Goal: Task Accomplishment & Management: Use online tool/utility

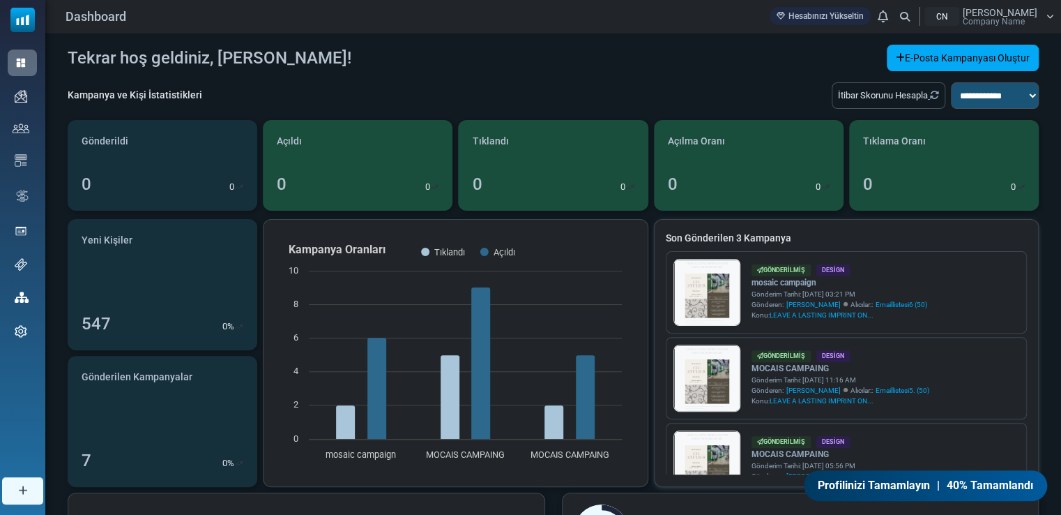
click at [920, 221] on div "Son Gönderilen 3 Kampanya LEAVE A LASTING IMPRINT ON YOUR SAPCES WITH MOCAIS AR…" at bounding box center [846, 353] width 383 height 266
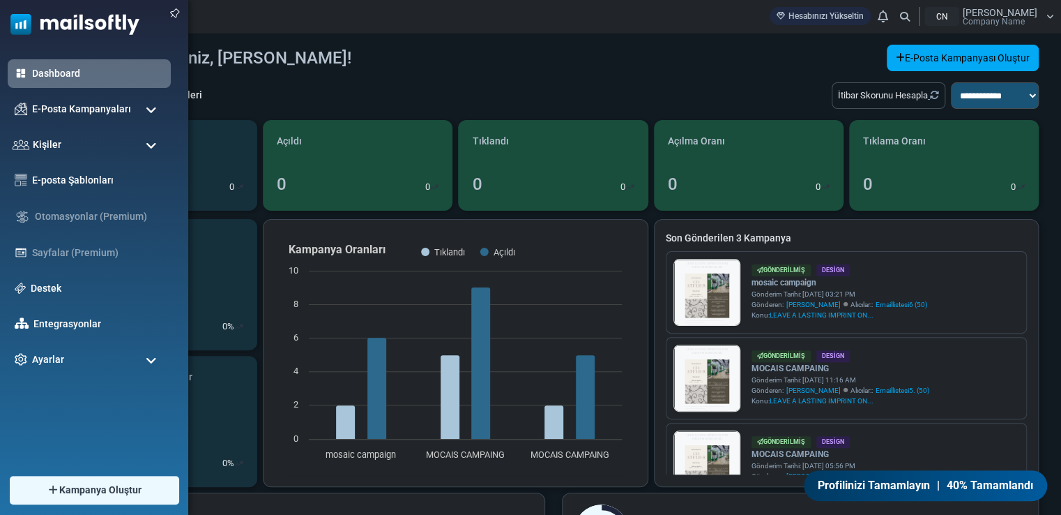
click at [148, 109] on span at bounding box center [151, 110] width 11 height 13
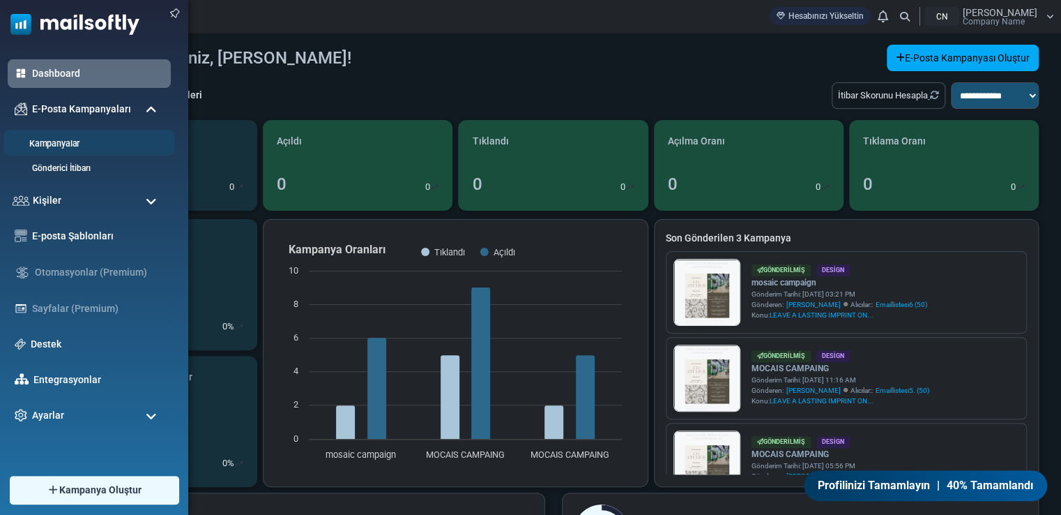
click at [61, 141] on link "Kampanyalar" at bounding box center [86, 143] width 167 height 13
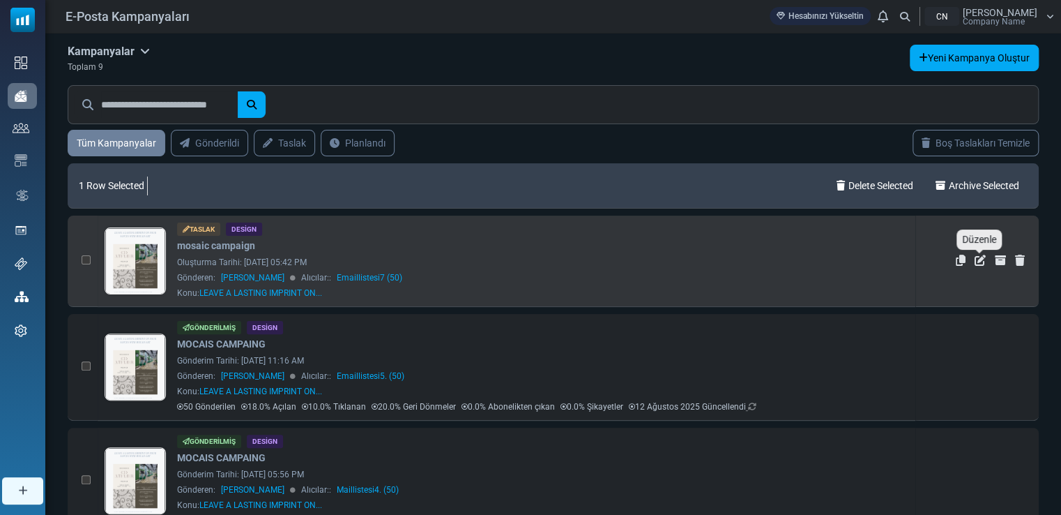
click at [978, 259] on icon "Düzenle" at bounding box center [980, 260] width 11 height 11
click at [977, 261] on icon "Düzenle" at bounding box center [980, 260] width 11 height 11
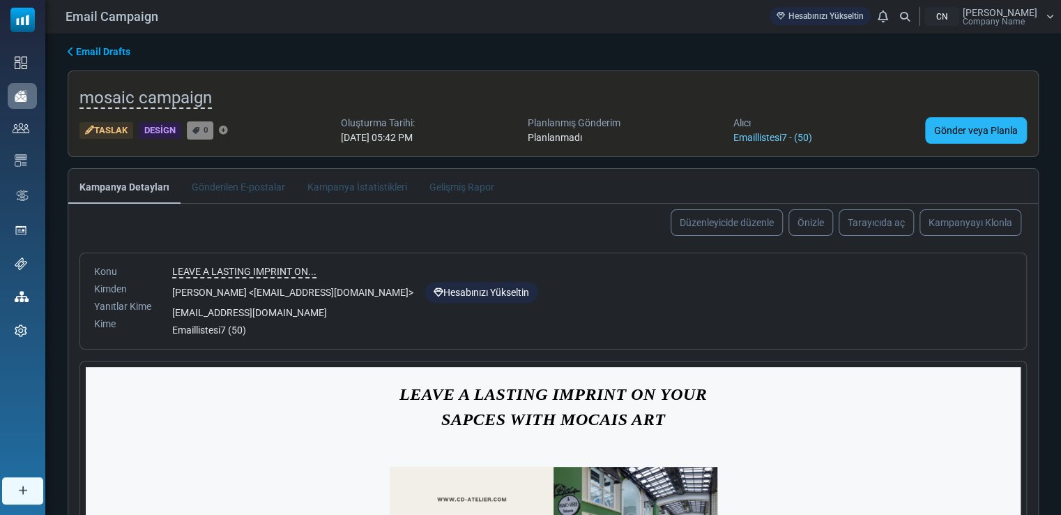
click at [975, 123] on link "Gönder veya Planla" at bounding box center [976, 130] width 102 height 26
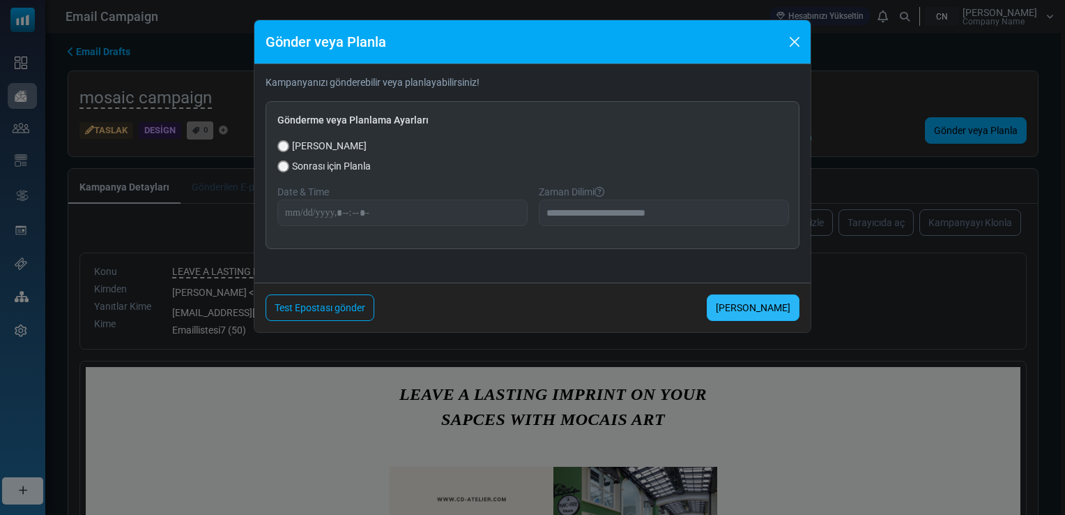
click at [766, 300] on link "[PERSON_NAME]" at bounding box center [753, 307] width 93 height 26
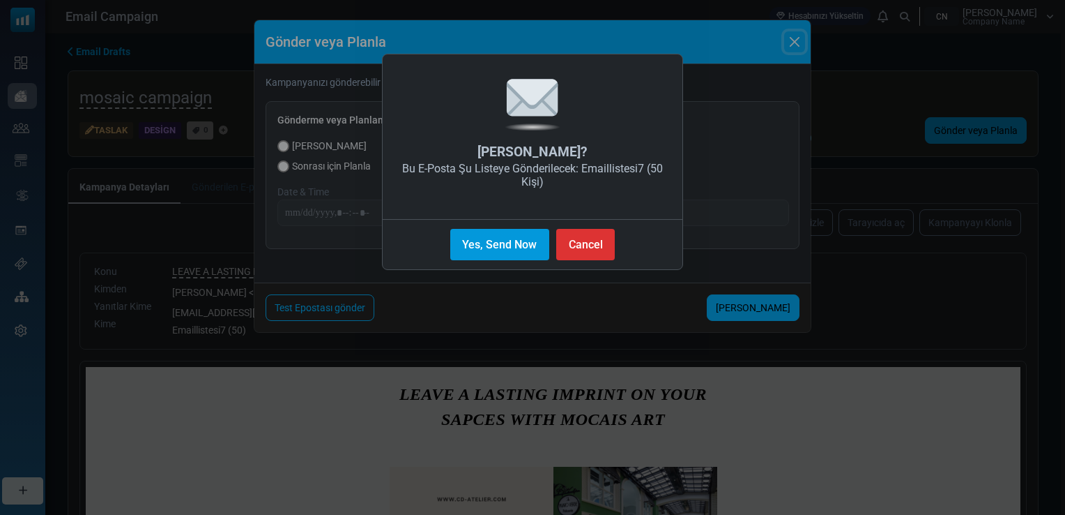
click at [505, 250] on button "Yes, Send Now" at bounding box center [499, 244] width 99 height 31
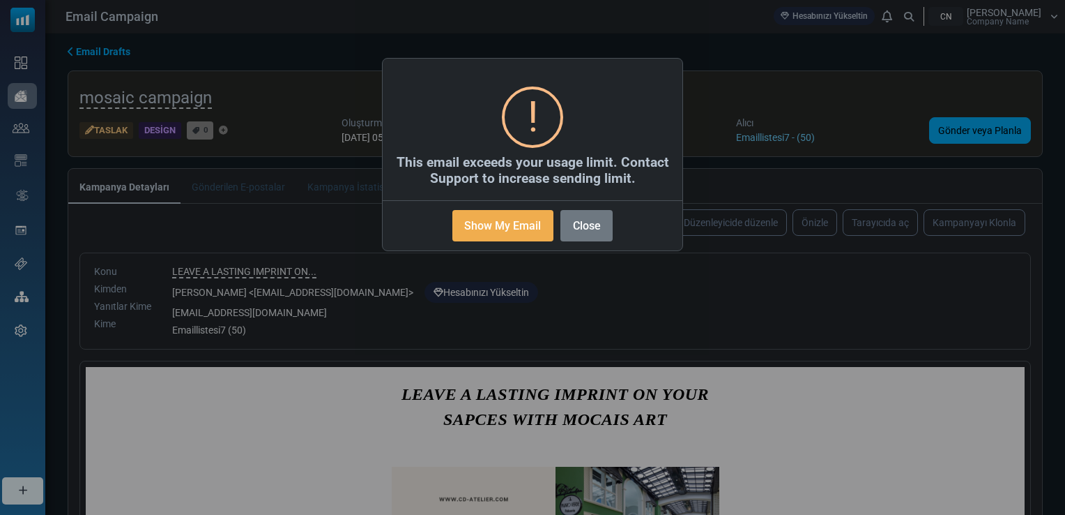
click at [692, 8] on div "× ! This email exceeds your usage limit. Contact Support to increase sending li…" at bounding box center [532, 257] width 1065 height 515
click at [586, 227] on button "Close" at bounding box center [587, 225] width 52 height 31
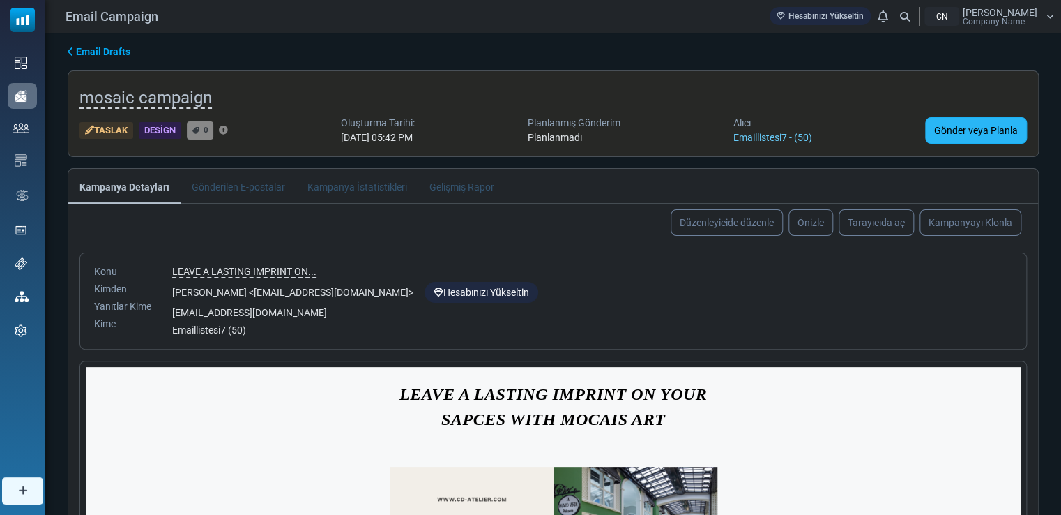
click at [955, 126] on link "Gönder veya Planla" at bounding box center [976, 130] width 102 height 26
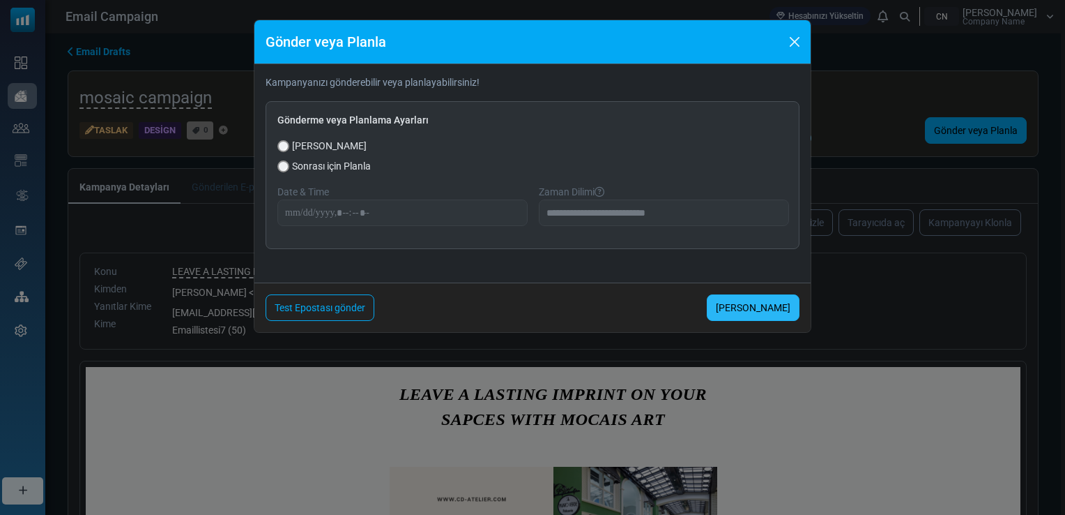
click at [759, 303] on link "[PERSON_NAME]" at bounding box center [753, 307] width 93 height 26
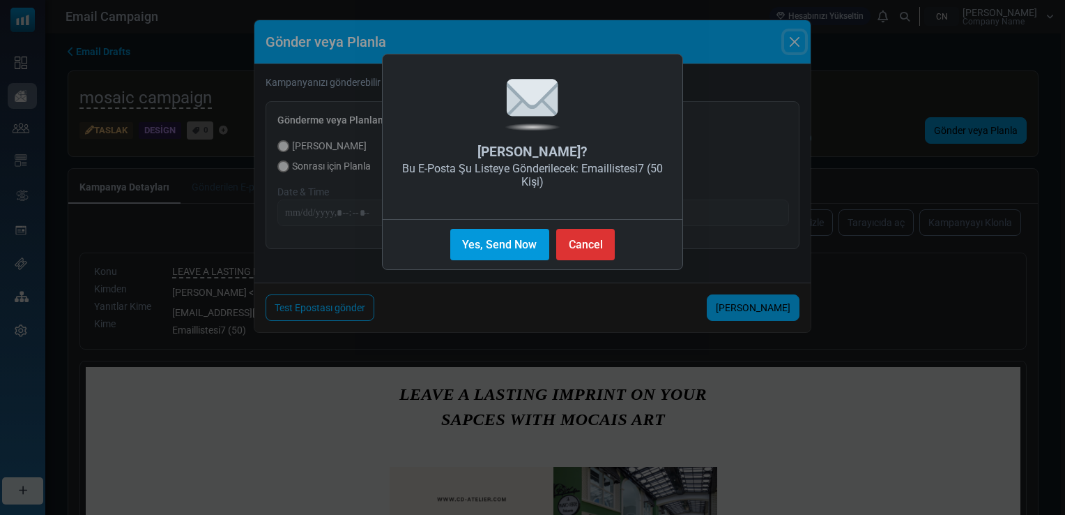
click at [488, 236] on button "Yes, Send Now" at bounding box center [499, 244] width 99 height 31
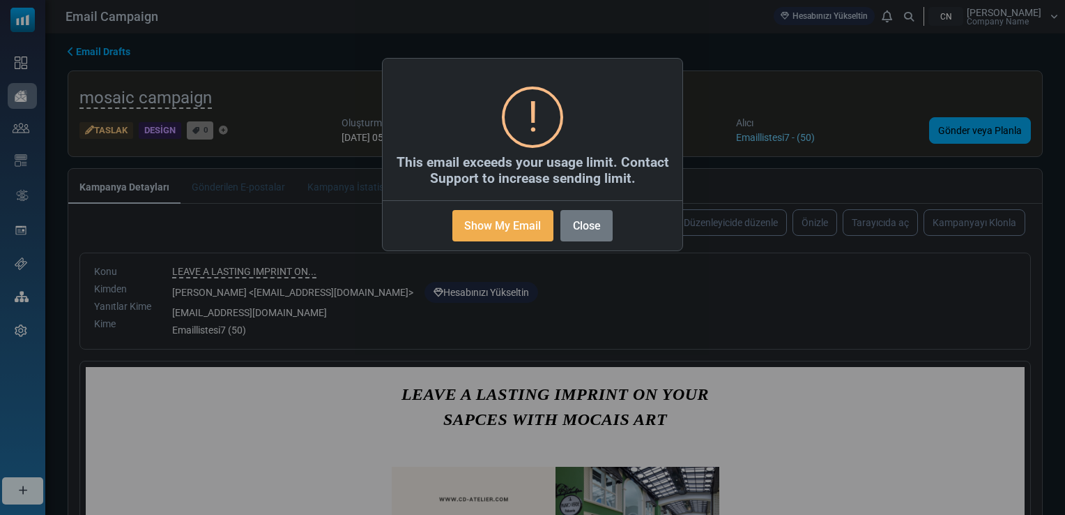
click at [598, 222] on button "Close" at bounding box center [587, 225] width 52 height 31
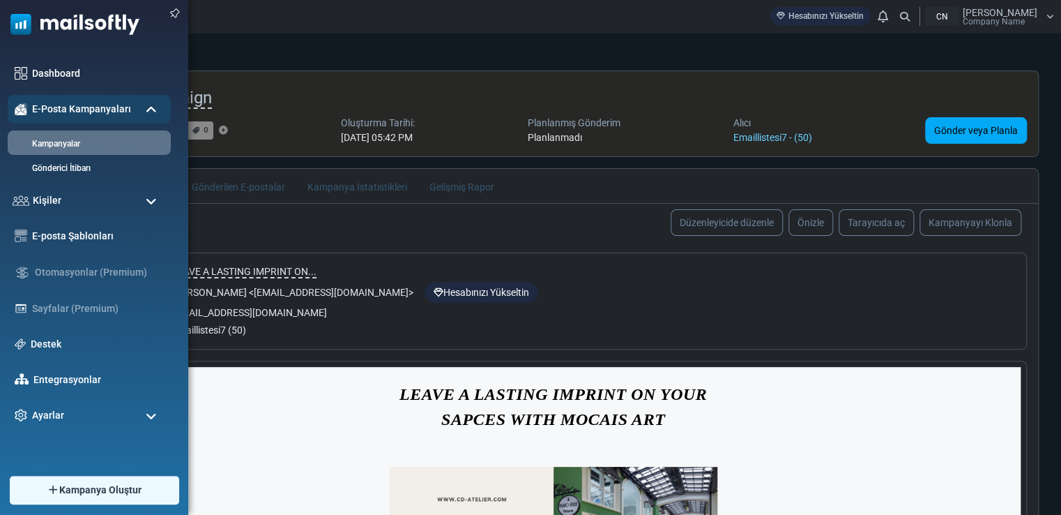
click at [149, 199] on span at bounding box center [151, 201] width 11 height 13
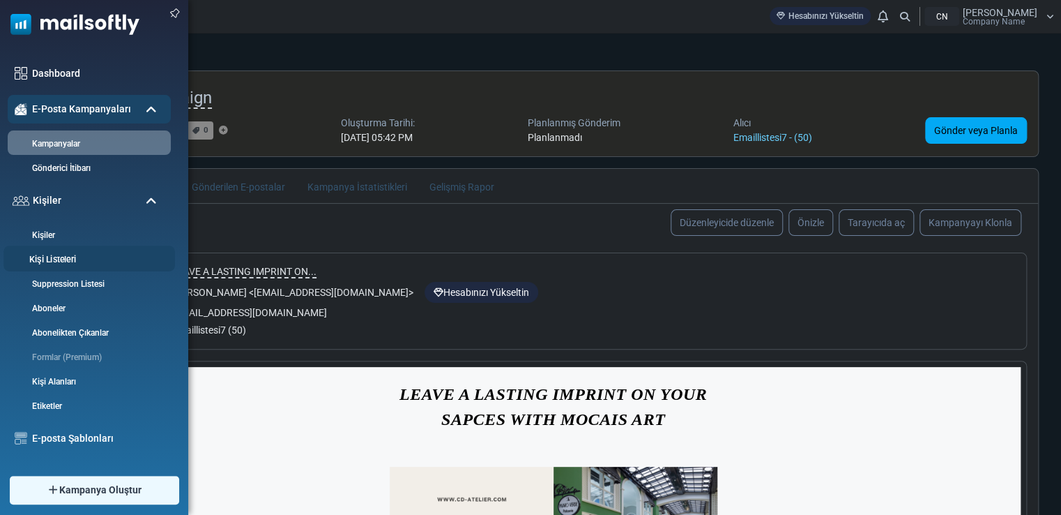
click at [114, 247] on li "Kişi Listeleri" at bounding box center [89, 258] width 172 height 26
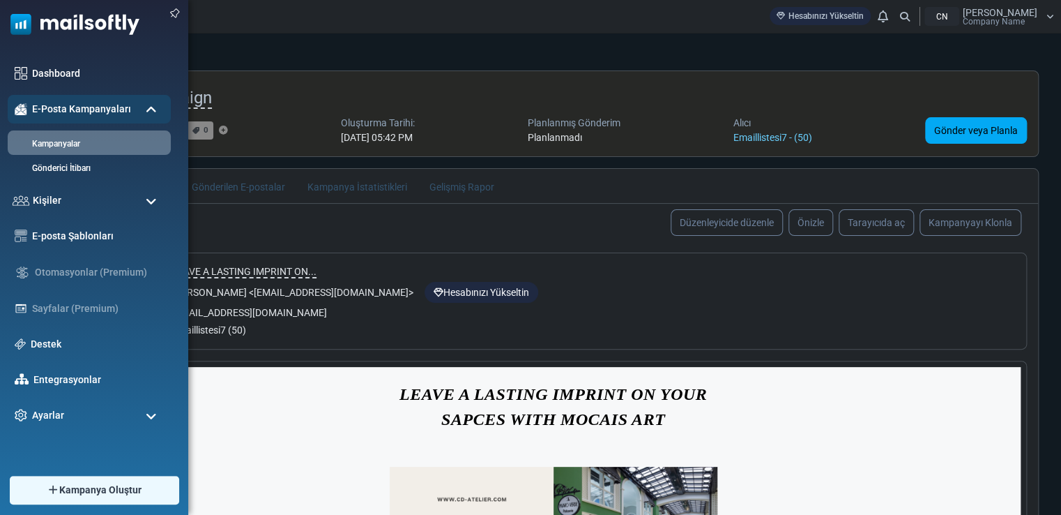
click at [156, 202] on span at bounding box center [151, 201] width 11 height 13
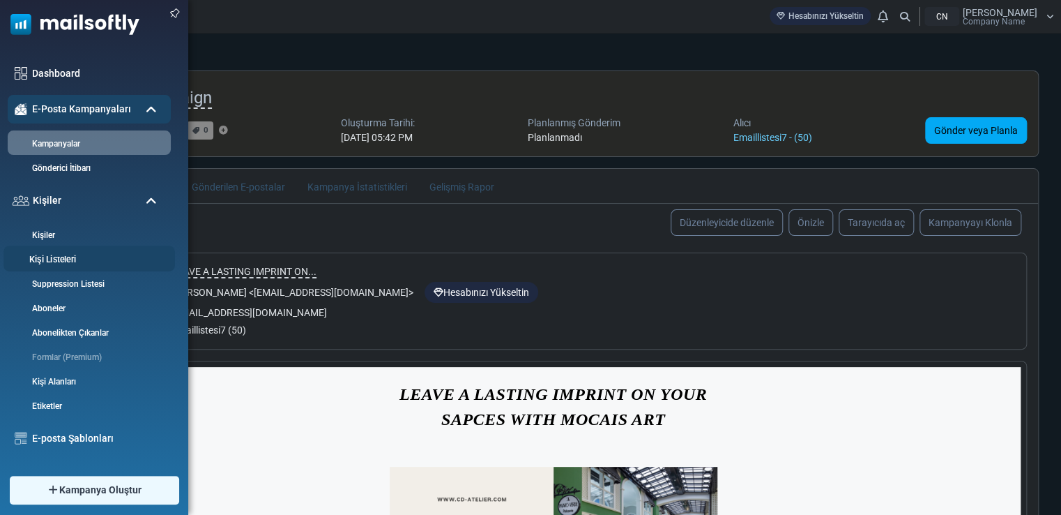
click at [74, 260] on link "Kişi Listeleri" at bounding box center [86, 259] width 167 height 13
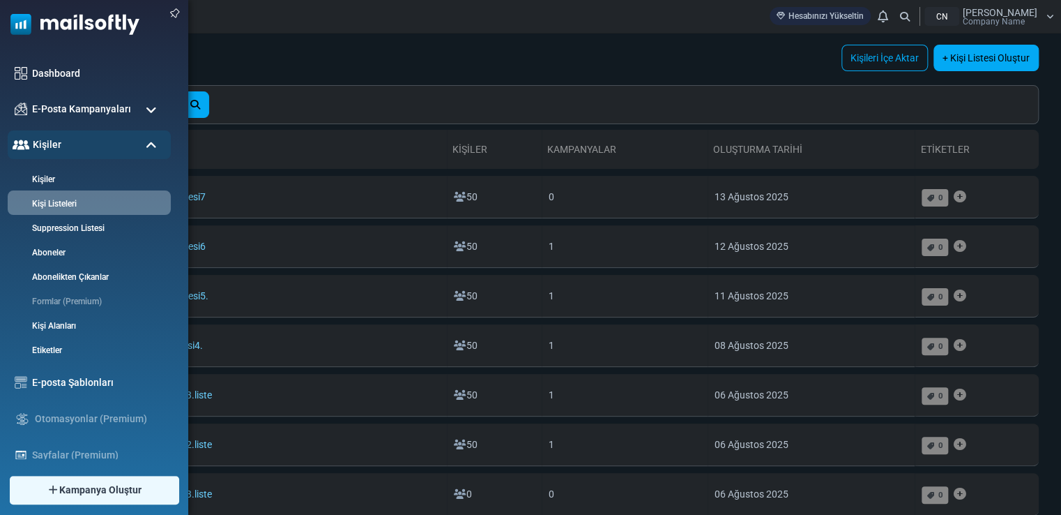
click at [155, 107] on span at bounding box center [151, 110] width 11 height 13
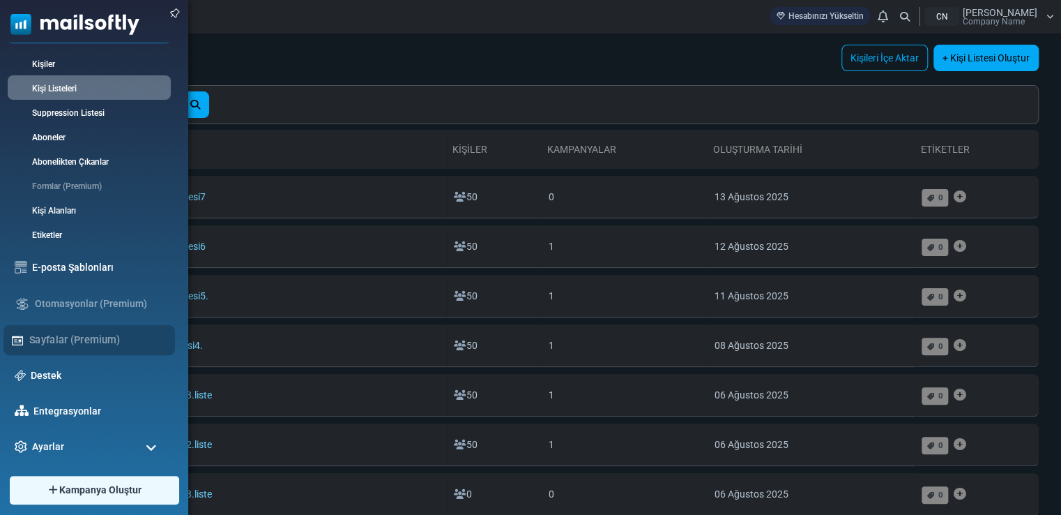
scroll to position [172, 0]
click at [151, 448] on span at bounding box center [151, 446] width 11 height 13
click at [149, 448] on span at bounding box center [151, 446] width 11 height 13
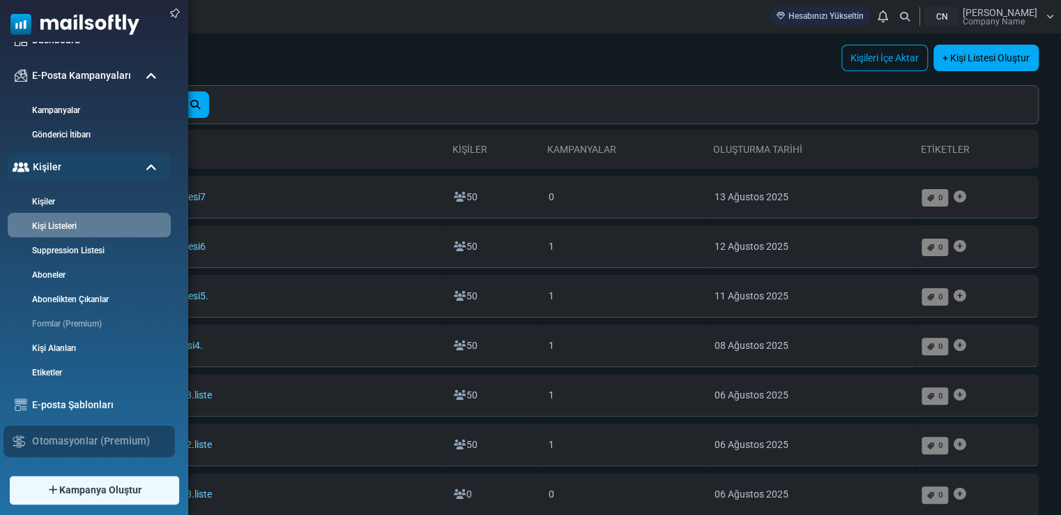
scroll to position [33, 0]
click at [152, 82] on span at bounding box center [151, 77] width 11 height 13
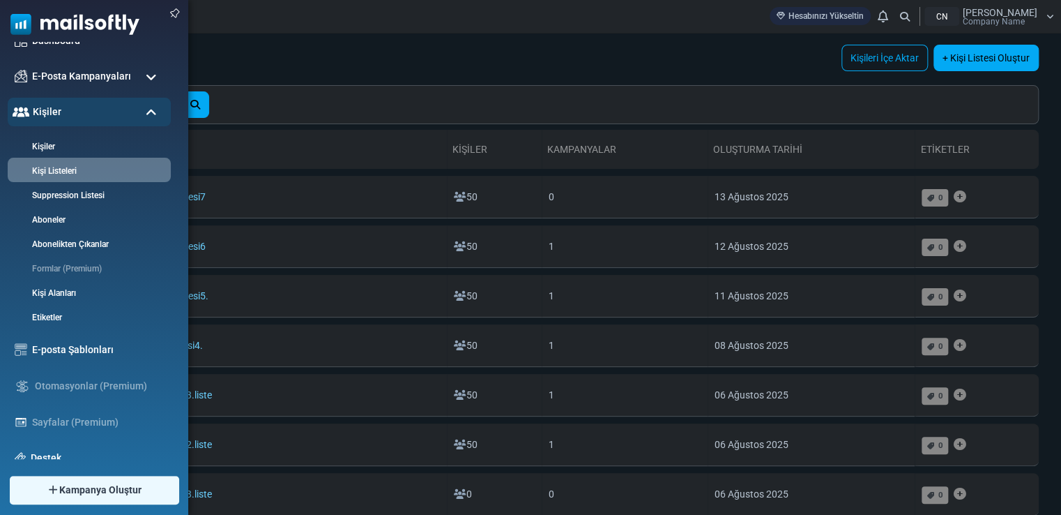
click at [153, 82] on span at bounding box center [151, 77] width 11 height 13
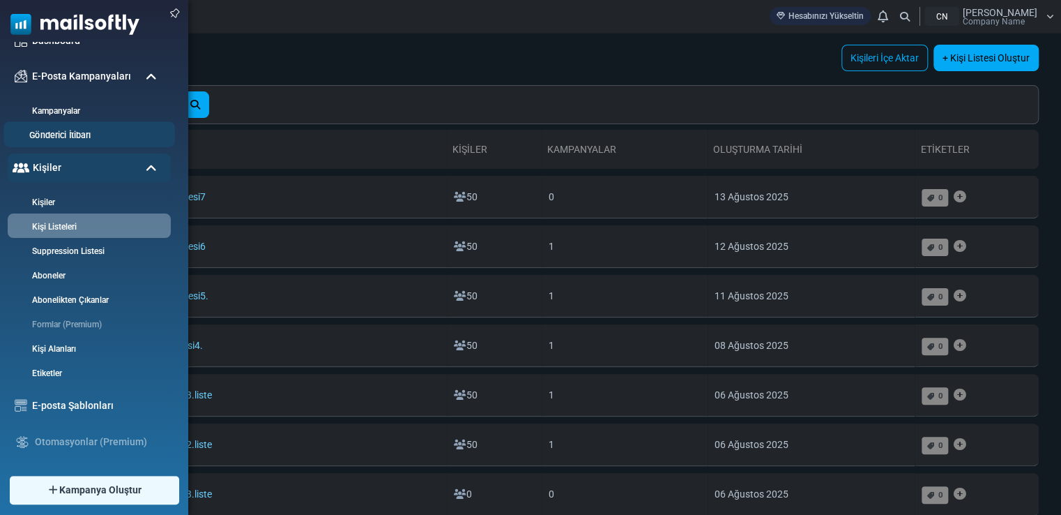
click at [72, 130] on link "Gönderici İtibarı" at bounding box center [86, 135] width 167 height 13
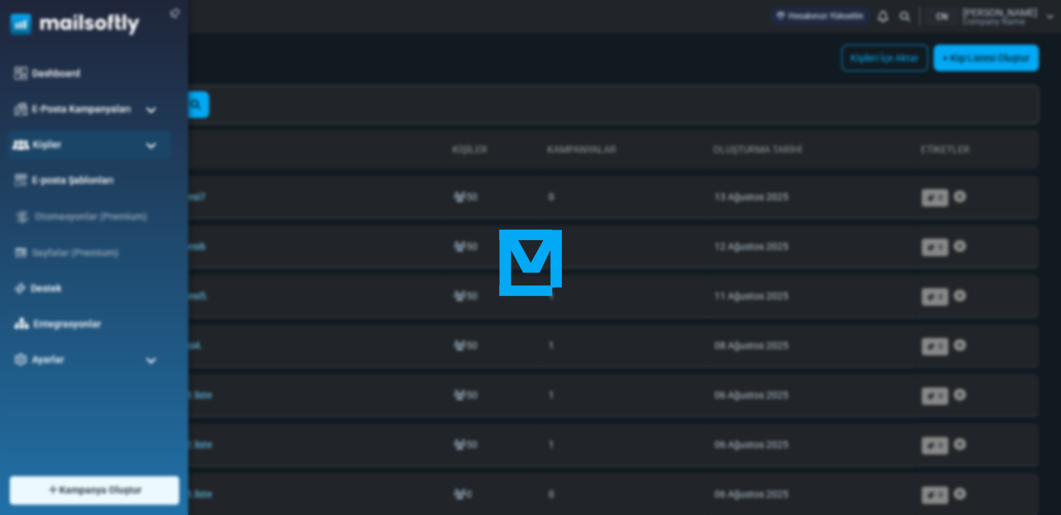
scroll to position [0, 0]
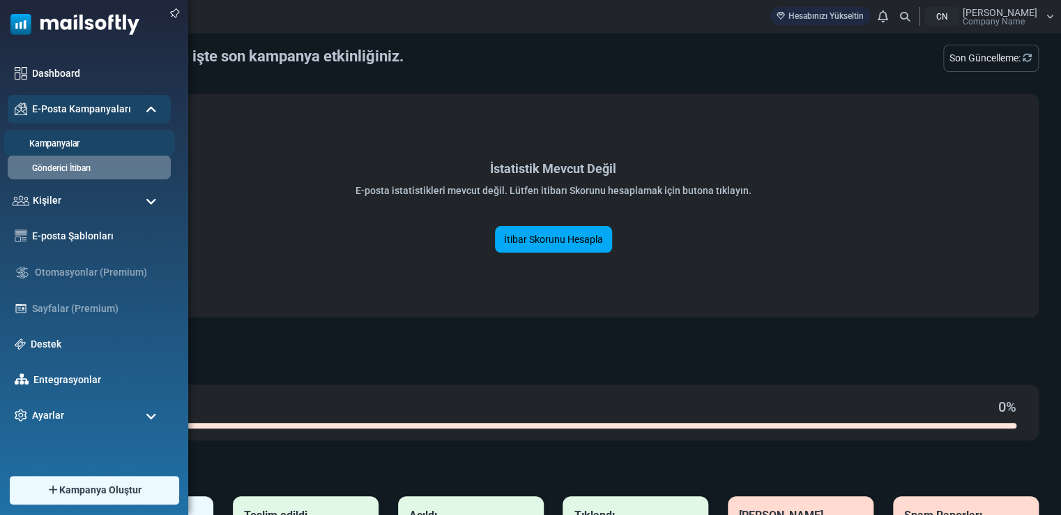
click at [80, 148] on link "Kampanyalar" at bounding box center [86, 143] width 167 height 13
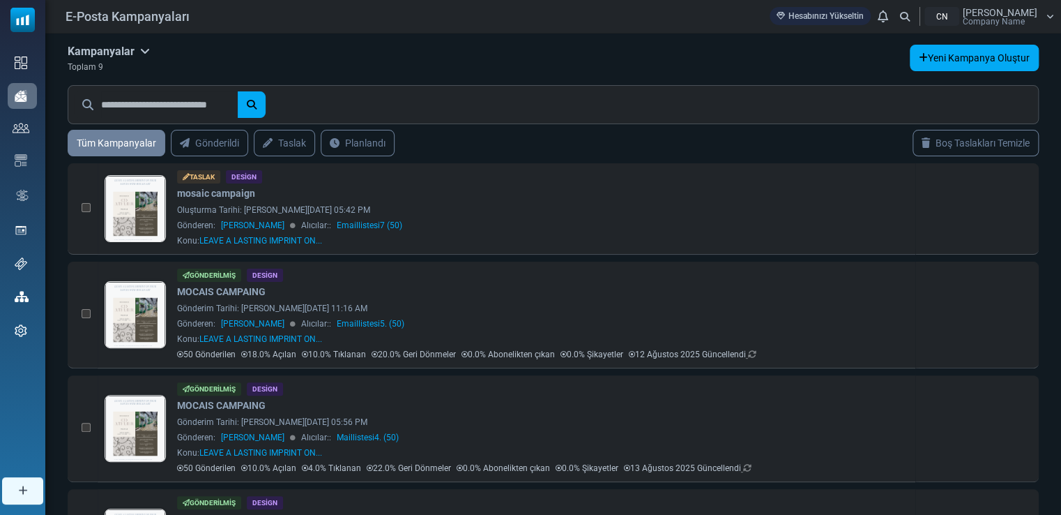
click at [148, 49] on icon at bounding box center [145, 50] width 10 height 11
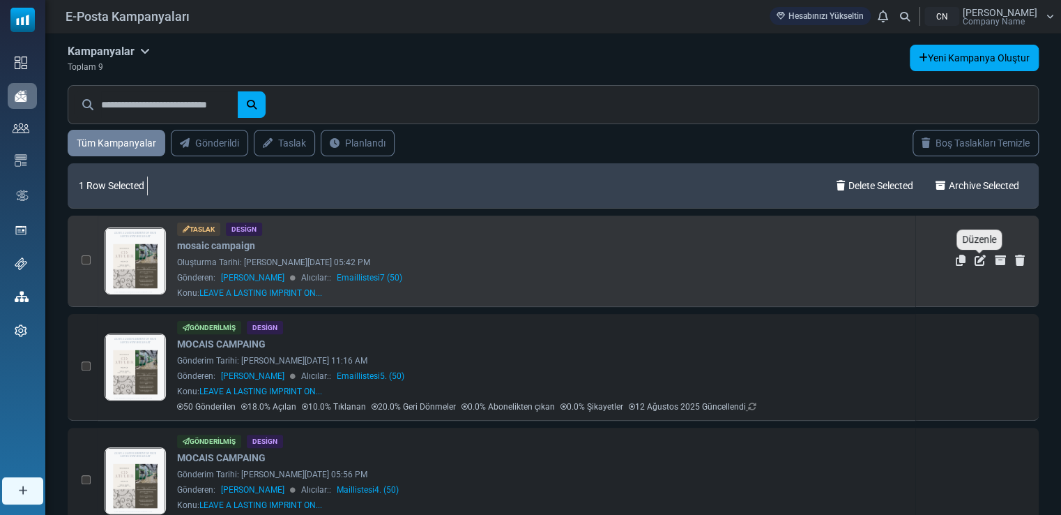
click at [984, 259] on icon "Düzenle" at bounding box center [980, 260] width 11 height 11
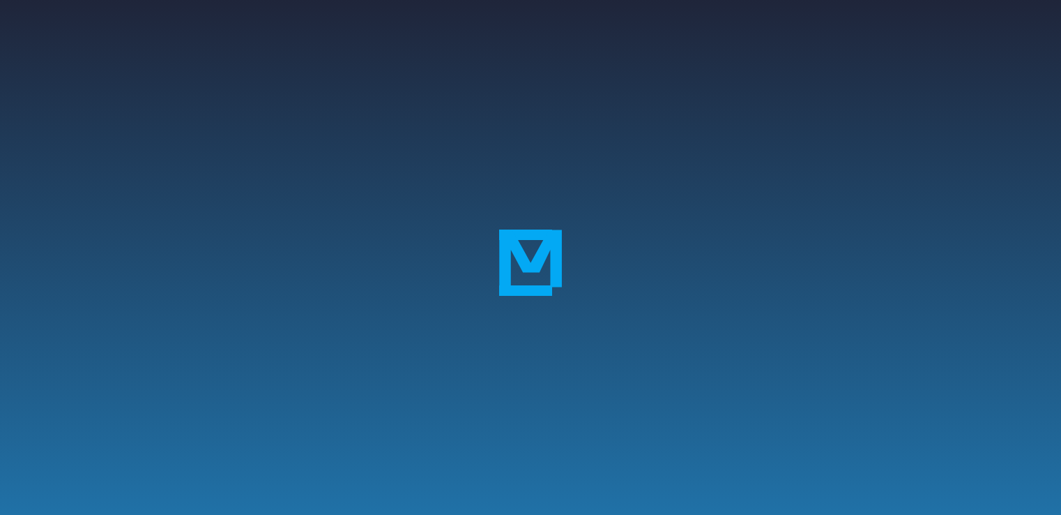
select select "**********"
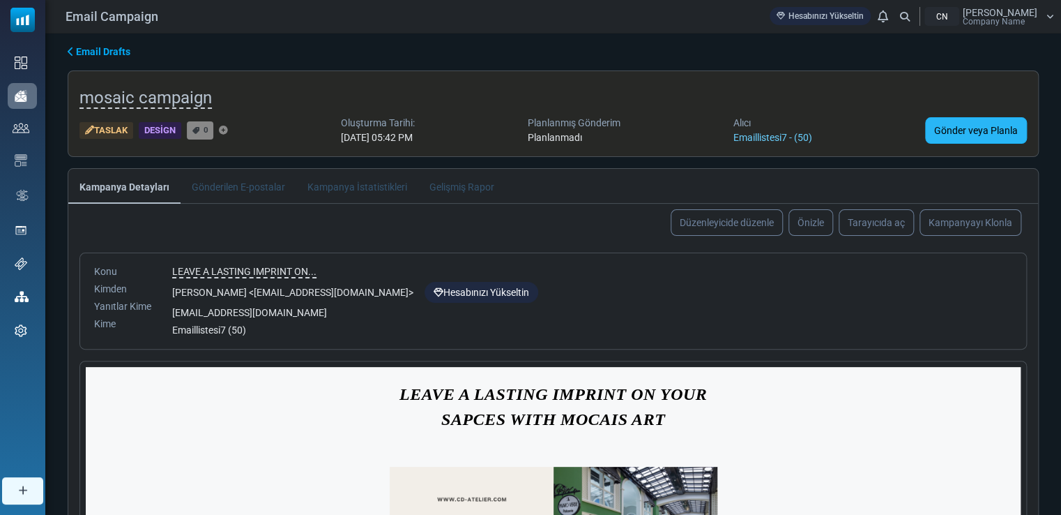
click at [985, 119] on link "Gönder veya Planla" at bounding box center [976, 130] width 102 height 26
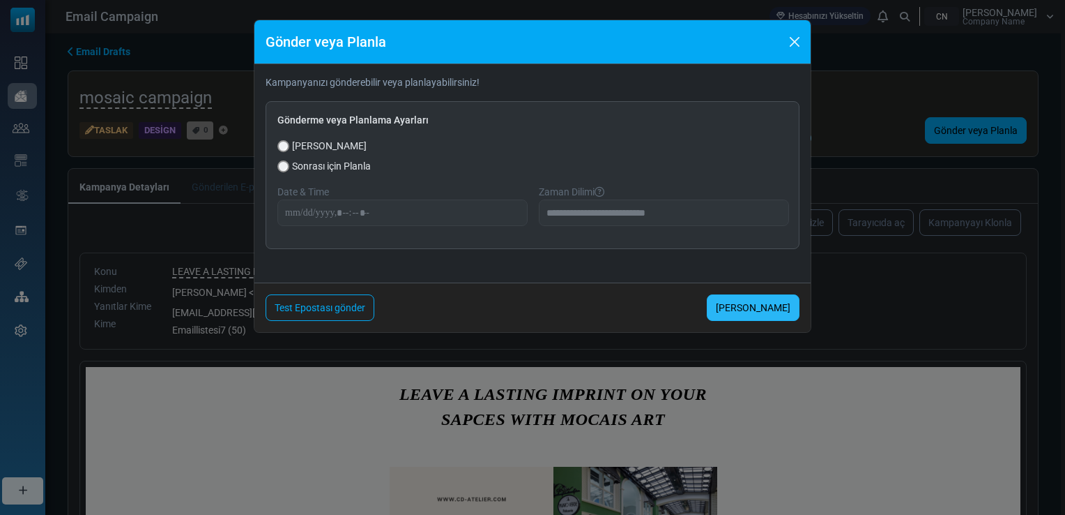
click at [736, 305] on link "Şimdi Gönder" at bounding box center [753, 307] width 93 height 26
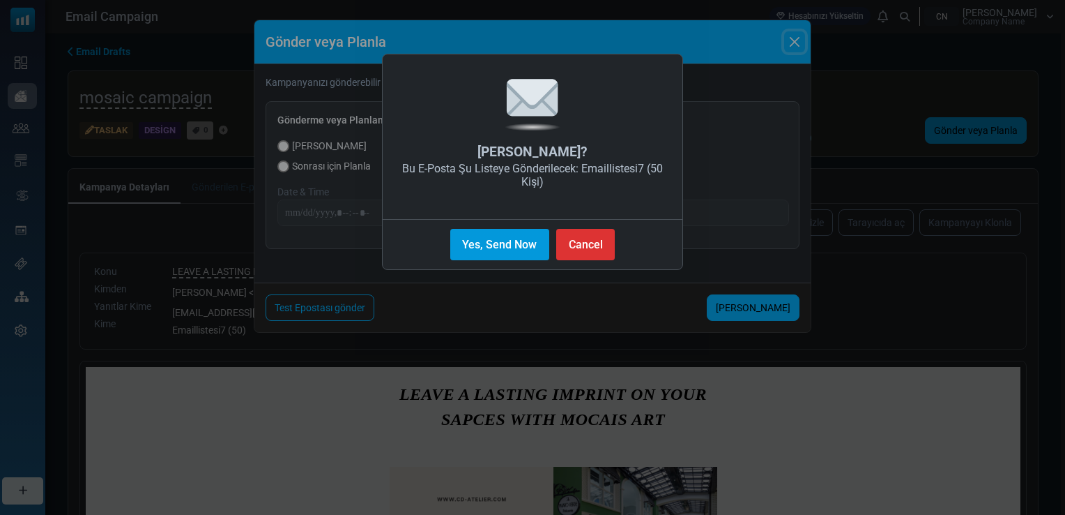
click at [539, 249] on button "Yes, Send Now" at bounding box center [499, 244] width 99 height 31
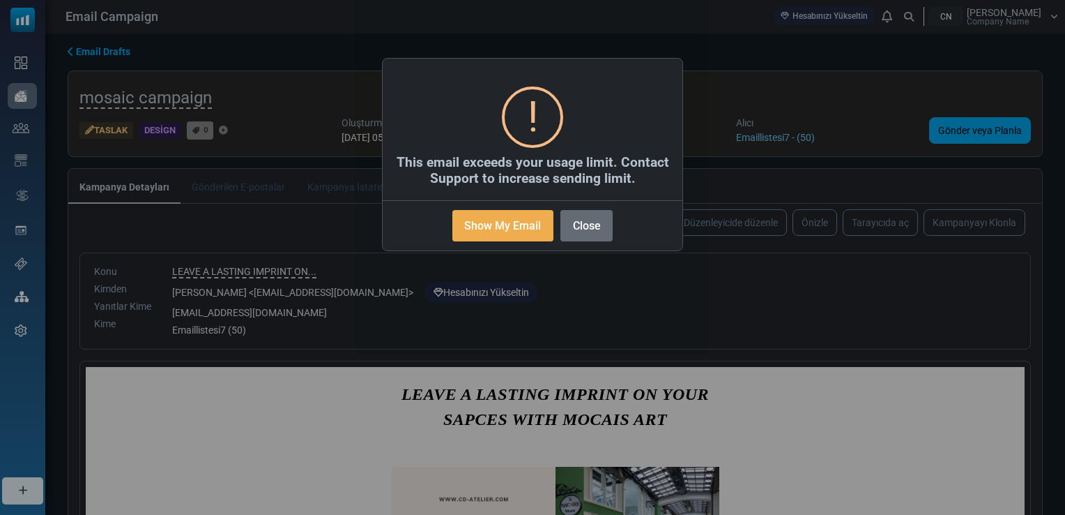
drag, startPoint x: 592, startPoint y: 206, endPoint x: 586, endPoint y: 220, distance: 15.3
click at [593, 206] on div "Show My Email No Close" at bounding box center [533, 222] width 300 height 45
click at [584, 221] on button "Close" at bounding box center [587, 225] width 52 height 31
